Goal: Information Seeking & Learning: Learn about a topic

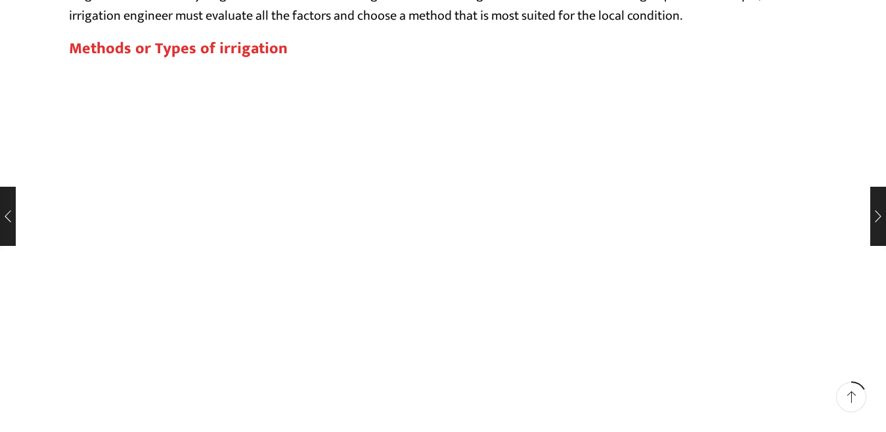
scroll to position [1051, 0]
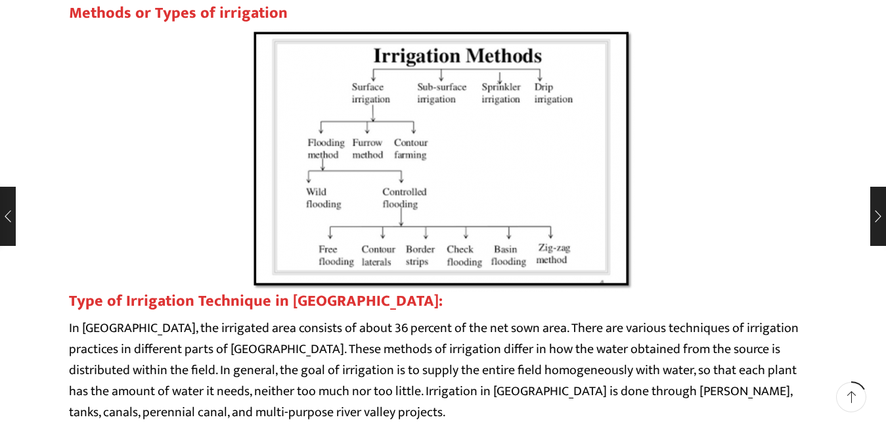
drag, startPoint x: 67, startPoint y: 13, endPoint x: 76, endPoint y: 8, distance: 10.0
drag, startPoint x: 76, startPoint y: 8, endPoint x: 62, endPoint y: 60, distance: 54.2
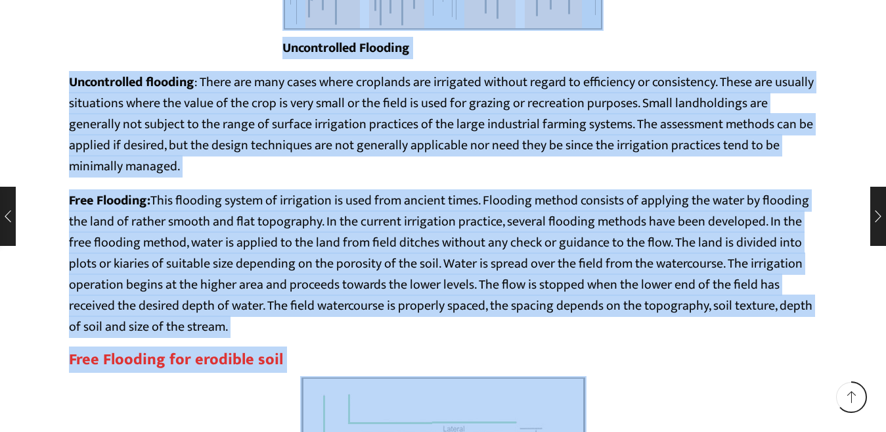
scroll to position [3961, 0]
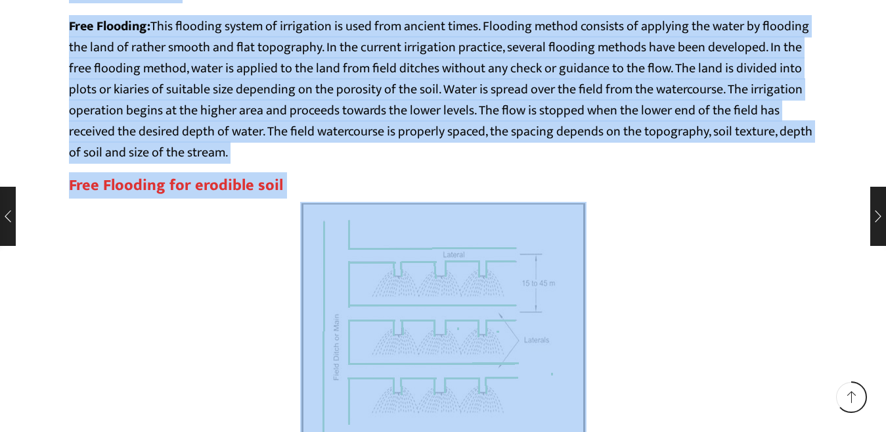
drag, startPoint x: 69, startPoint y: 10, endPoint x: 742, endPoint y: 429, distance: 793.2
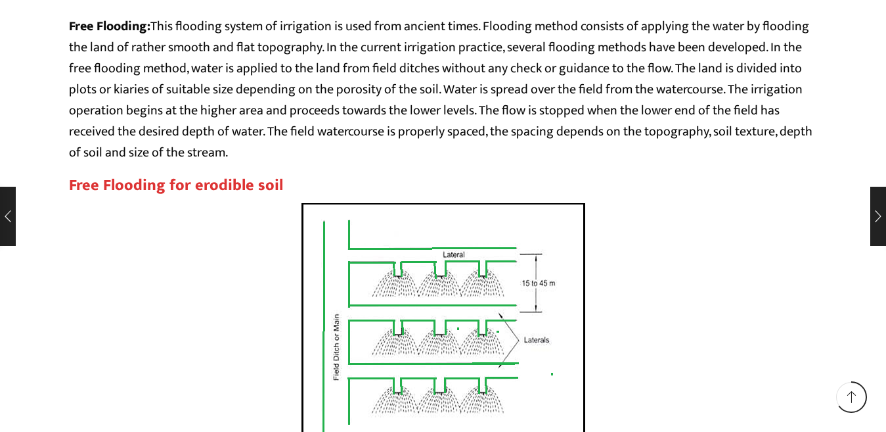
click at [743, 411] on div "Free Flooding" at bounding box center [443, 342] width 749 height 281
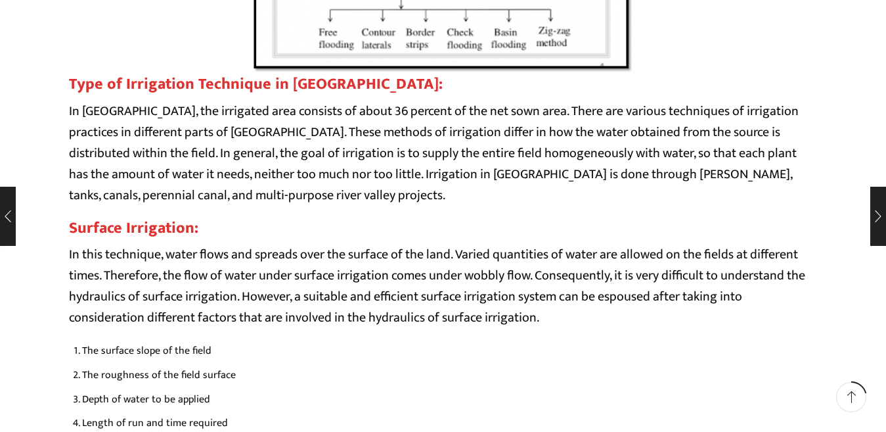
scroll to position [1267, 0]
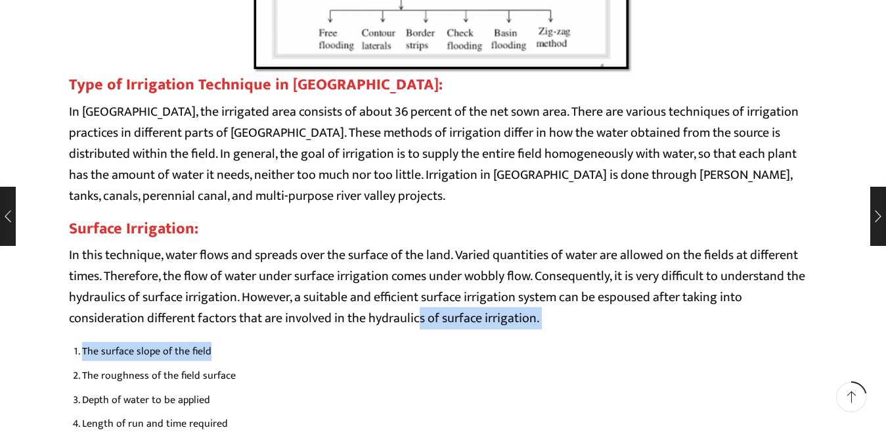
drag, startPoint x: 460, startPoint y: 295, endPoint x: 419, endPoint y: 329, distance: 53.2
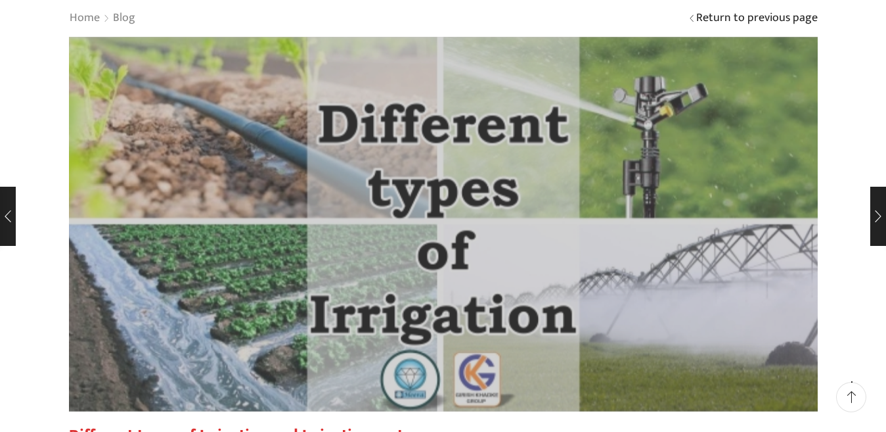
scroll to position [85, 0]
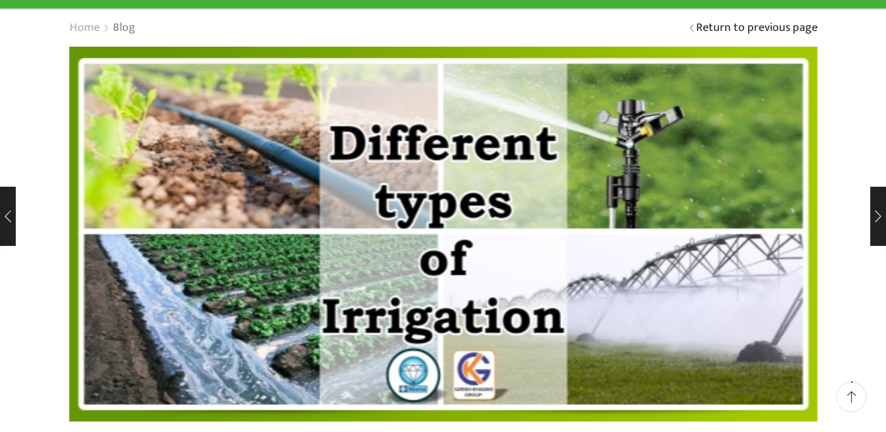
click at [85, 26] on link "Home" at bounding box center [85, 28] width 32 height 17
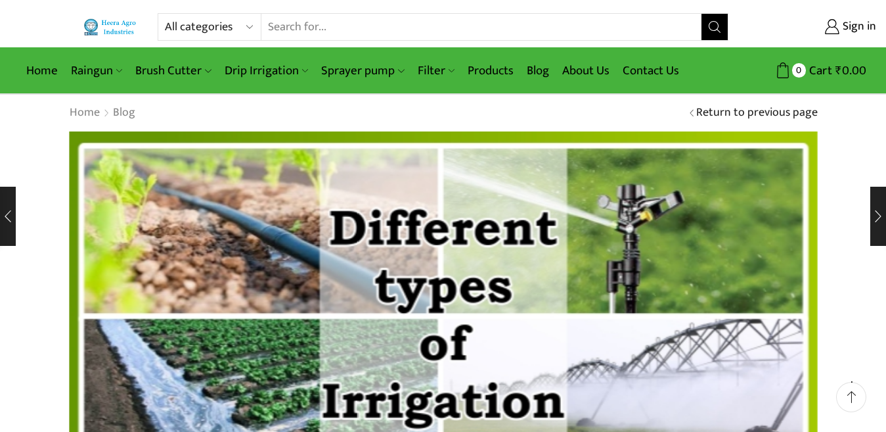
scroll to position [85, 0]
